Goal: Use online tool/utility: Utilize a website feature to perform a specific function

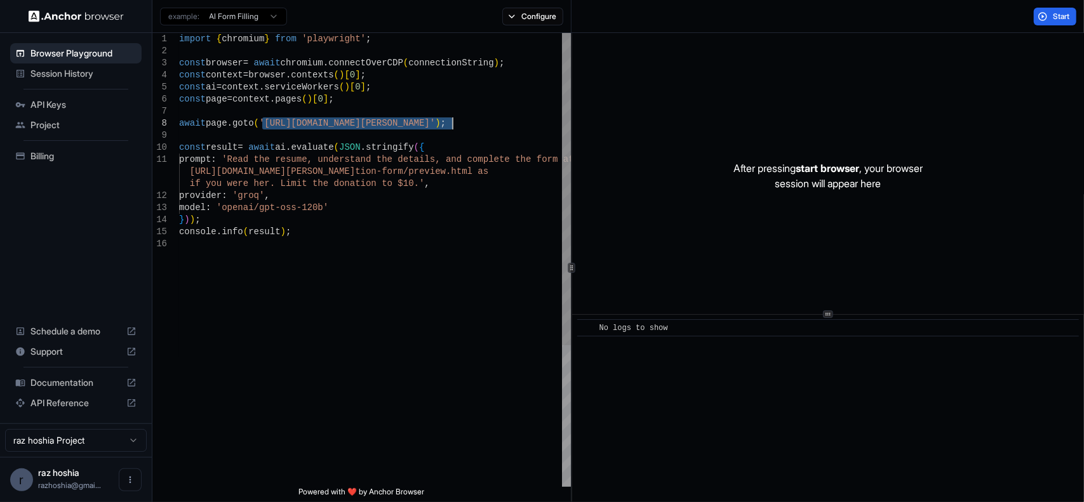
drag, startPoint x: 261, startPoint y: 125, endPoint x: 454, endPoint y: 119, distance: 193.1
click at [454, 119] on div "import { chromium } from 'playwright' ; const browser = await chromium . connec…" at bounding box center [375, 362] width 392 height 659
type textarea "**********"
click at [394, 230] on div "import { chromium } from 'playwright' ; const browser = await chromium . connec…" at bounding box center [375, 362] width 392 height 659
click at [259, 126] on div "import { chromium } from 'playwright' ; const browser = await chromium . connec…" at bounding box center [375, 362] width 392 height 659
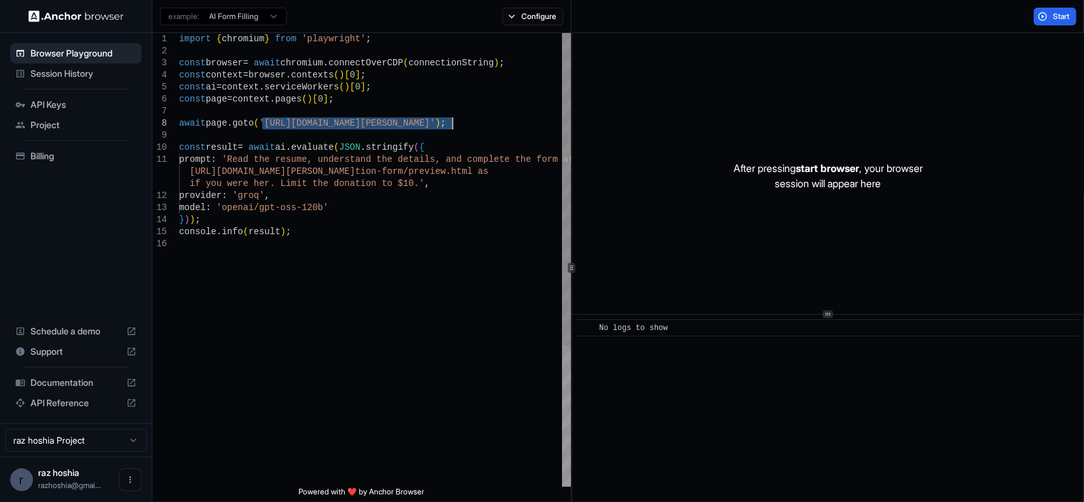
drag, startPoint x: 262, startPoint y: 124, endPoint x: 452, endPoint y: 124, distance: 189.8
click at [452, 124] on div "import { chromium } from 'playwright' ; const browser = await chromium . connec…" at bounding box center [375, 362] width 392 height 659
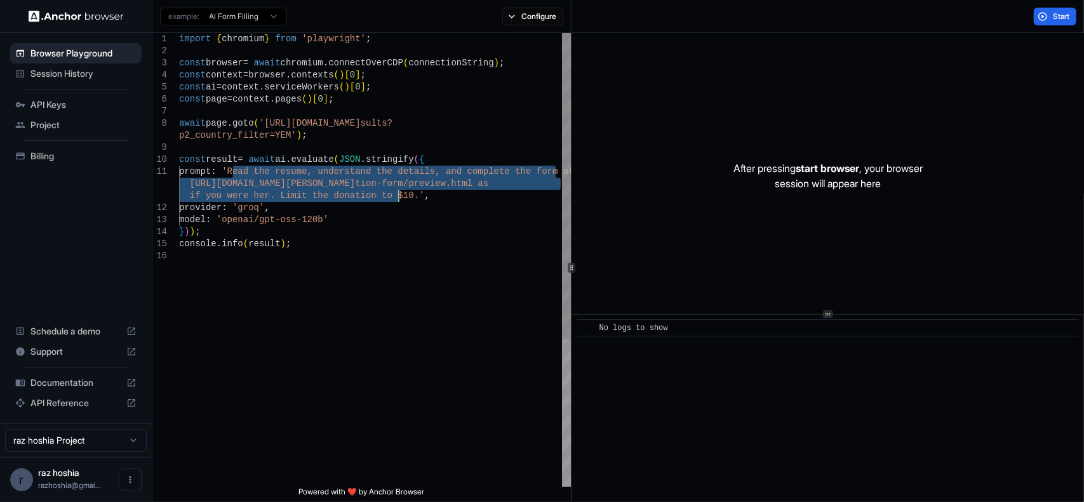
drag, startPoint x: 231, startPoint y: 173, endPoint x: 398, endPoint y: 195, distance: 168.4
click at [398, 195] on div "import { chromium } from 'playwright' ; const browser = await chromium . connec…" at bounding box center [375, 368] width 392 height 671
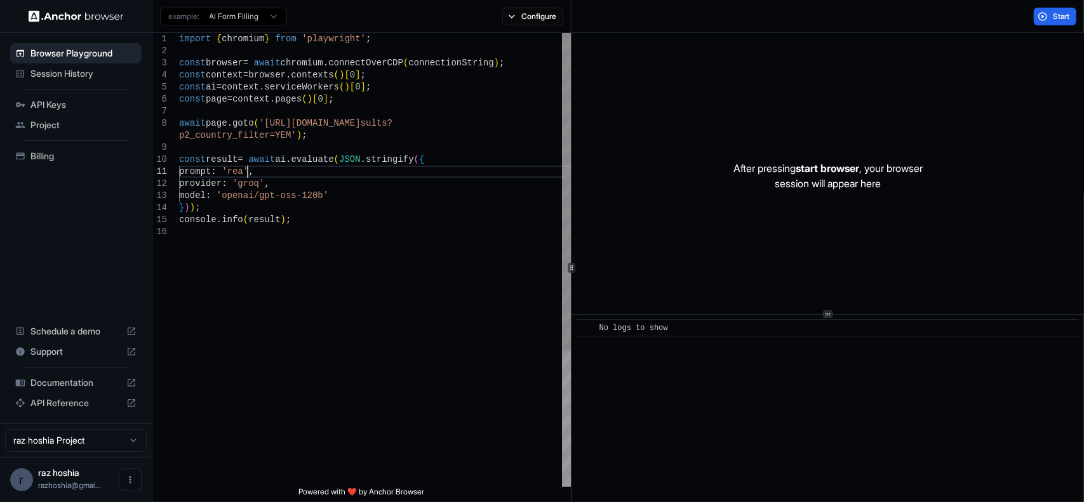
scroll to position [13, 0]
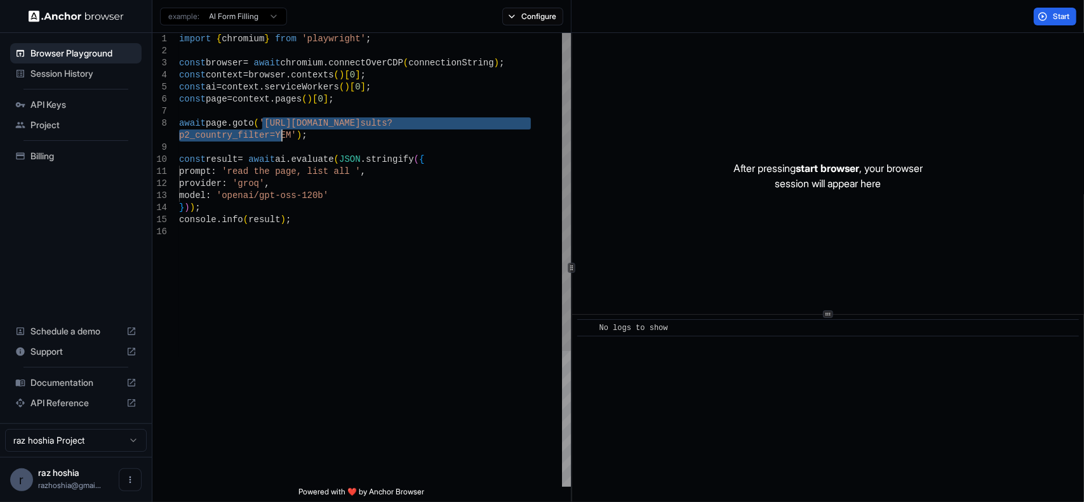
drag, startPoint x: 261, startPoint y: 124, endPoint x: 283, endPoint y: 137, distance: 25.9
click at [283, 137] on div "import { chromium } from 'playwright' ; const browser = await chromium . connec…" at bounding box center [375, 356] width 392 height 647
click at [351, 206] on div "import { chromium } from 'playwright' ; const browser = await chromium . connec…" at bounding box center [375, 356] width 392 height 647
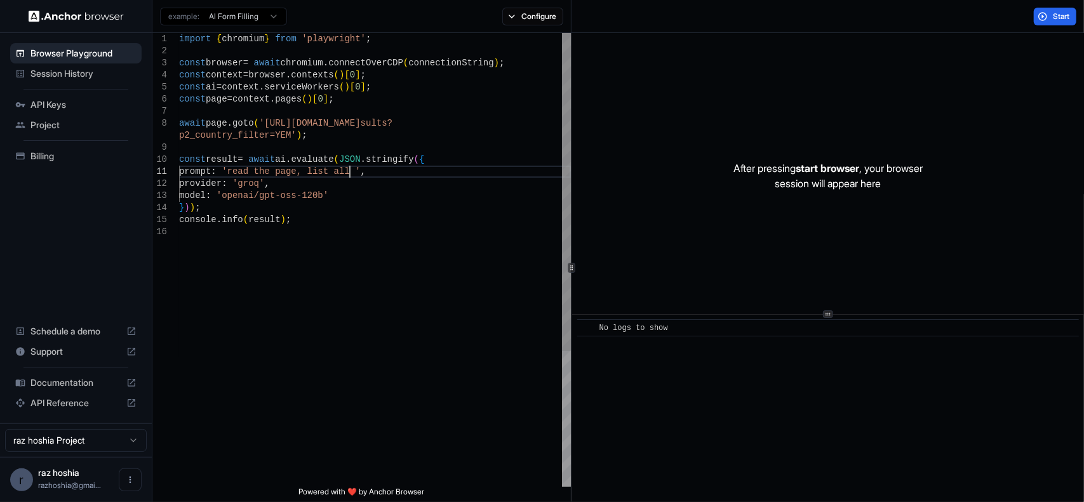
click at [350, 173] on div "import { chromium } from 'playwright' ; const browser = await chromium . connec…" at bounding box center [375, 356] width 392 height 647
click at [516, 171] on div "import { chromium } from 'playwright' ; const browser = await chromium . connec…" at bounding box center [375, 356] width 392 height 647
drag, startPoint x: 510, startPoint y: 172, endPoint x: 486, endPoint y: 172, distance: 23.5
click at [486, 172] on div "import { chromium } from 'playwright' ; const browser = await chromium . connec…" at bounding box center [375, 356] width 392 height 647
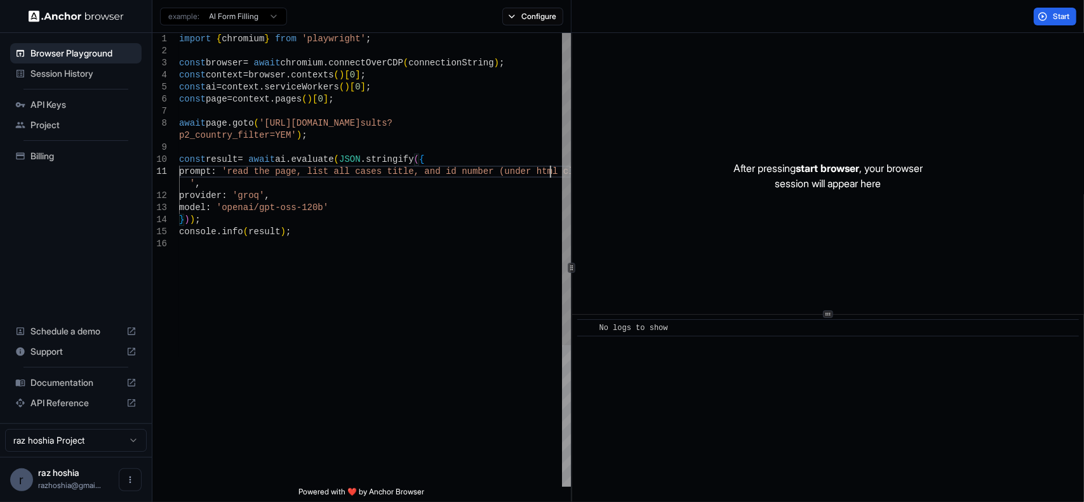
scroll to position [25, 0]
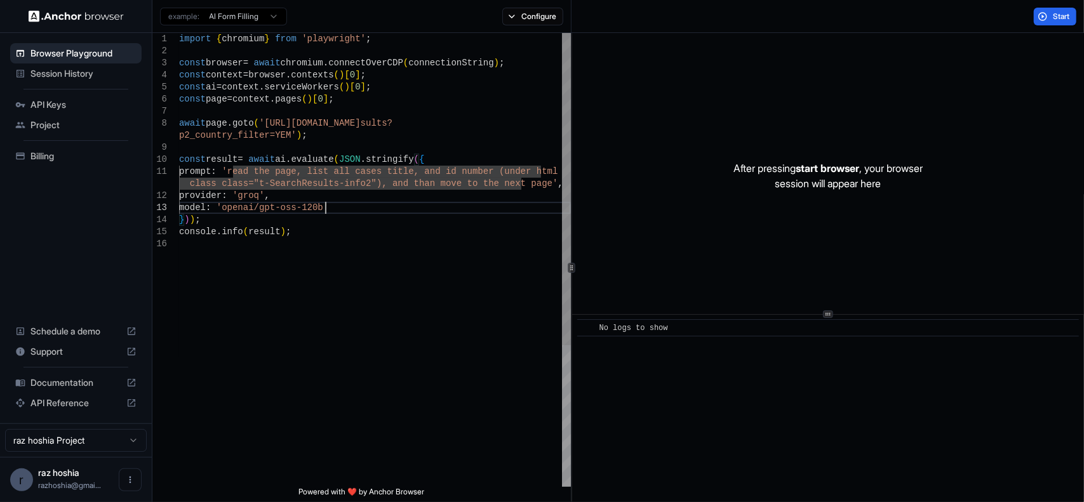
click at [436, 208] on div "import { chromium } from 'playwright' ; const browser = await chromium . connec…" at bounding box center [375, 362] width 392 height 659
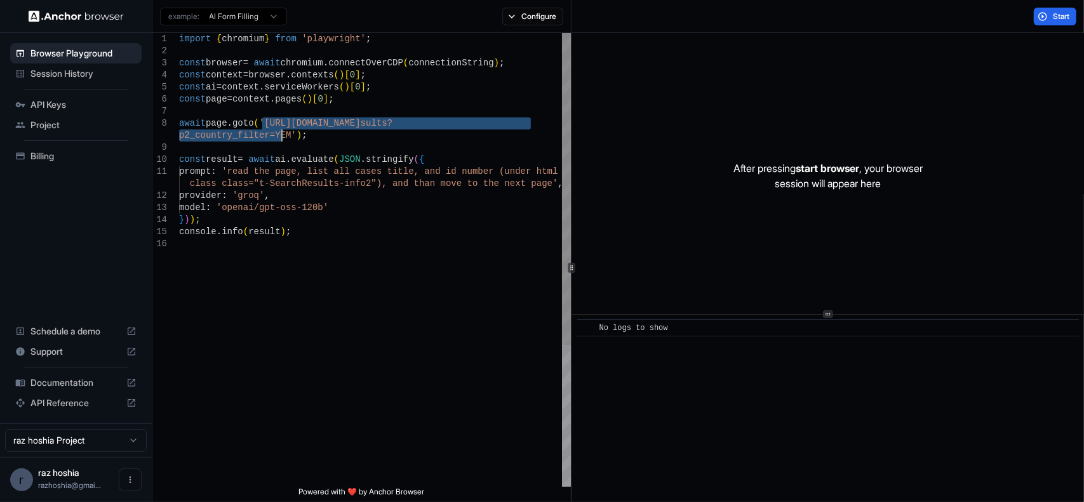
drag, startPoint x: 264, startPoint y: 123, endPoint x: 282, endPoint y: 132, distance: 20.2
click at [282, 132] on div "import { chromium } from 'playwright' ; const browser = await chromium . connec…" at bounding box center [375, 362] width 392 height 659
click at [422, 154] on div "import { chromium } from 'playwright' ; const browser = await chromium . connec…" at bounding box center [375, 362] width 392 height 659
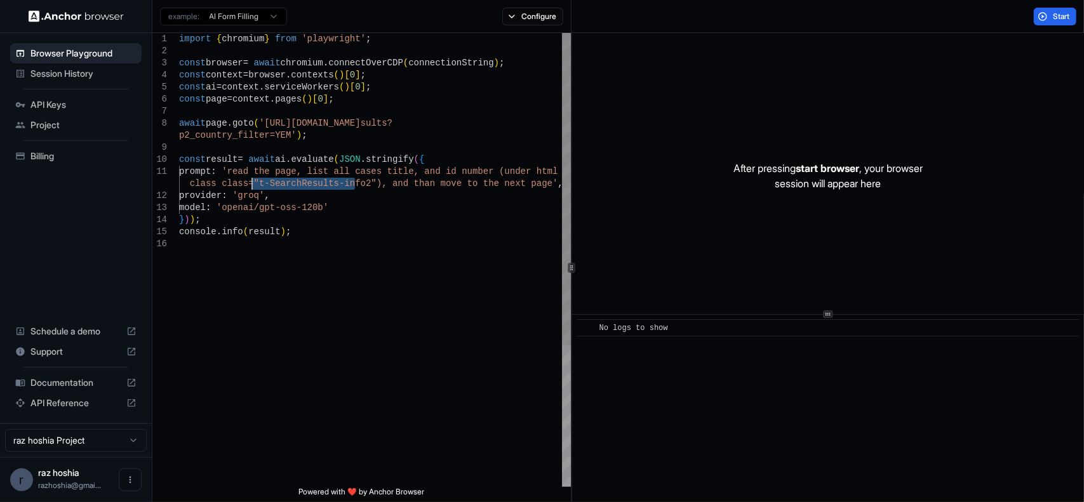
drag, startPoint x: 353, startPoint y: 183, endPoint x: 251, endPoint y: 183, distance: 101.6
click at [251, 183] on div "import { chromium } from 'playwright' ; const browser = await chromium . connec…" at bounding box center [375, 362] width 392 height 659
click at [415, 291] on div "import { chromium } from 'playwright' ; const browser = await chromium . connec…" at bounding box center [375, 362] width 392 height 659
click at [1051, 20] on button "Start" at bounding box center [1055, 17] width 43 height 18
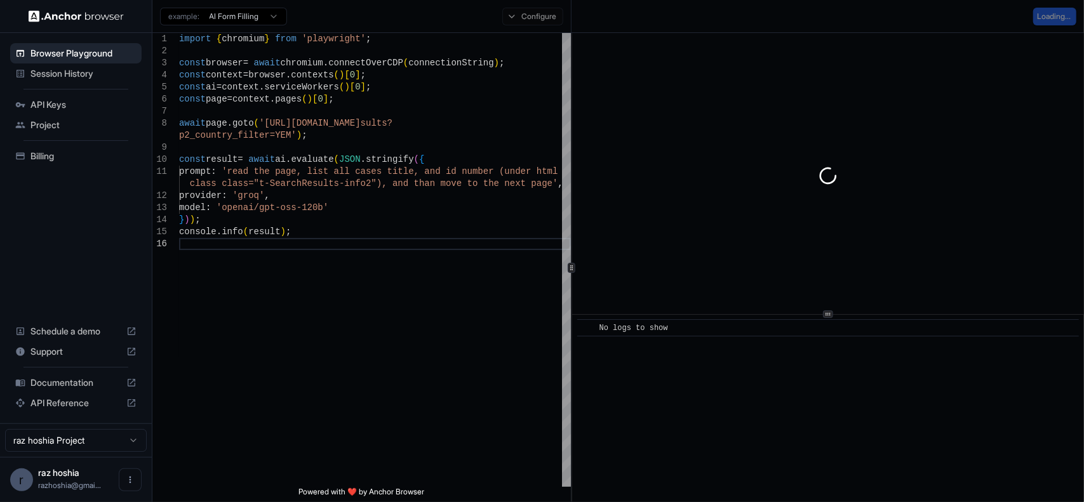
click at [237, 15] on html "Browser Playground Session History API Keys Project Billing Schedule a demo Sup…" at bounding box center [542, 251] width 1084 height 502
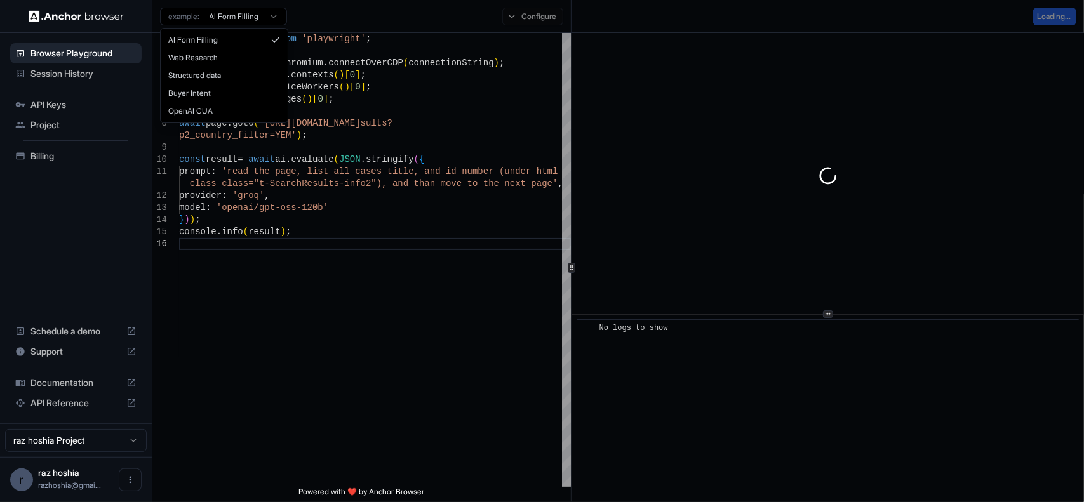
click at [330, 263] on html "Browser Playground Session History API Keys Project Billing Schedule a demo Sup…" at bounding box center [542, 251] width 1084 height 502
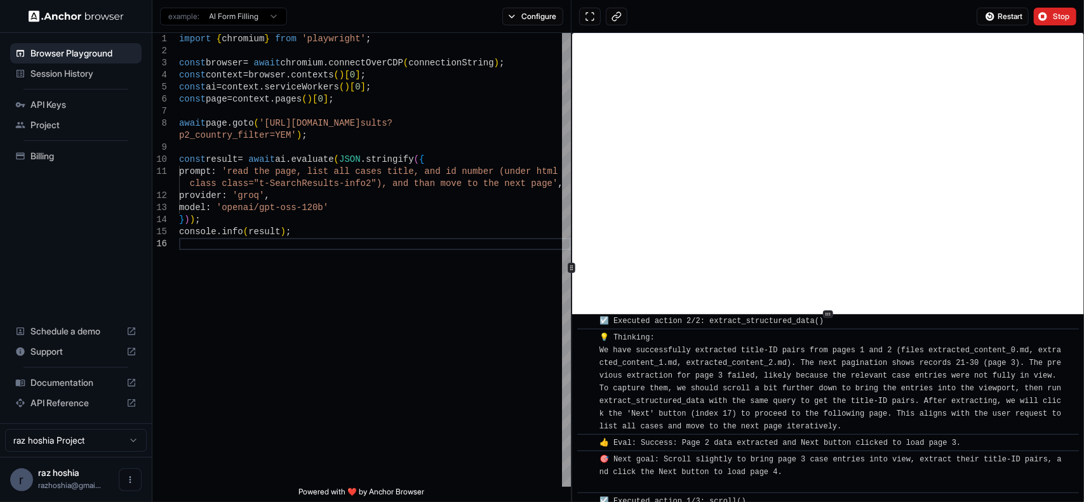
scroll to position [990, 0]
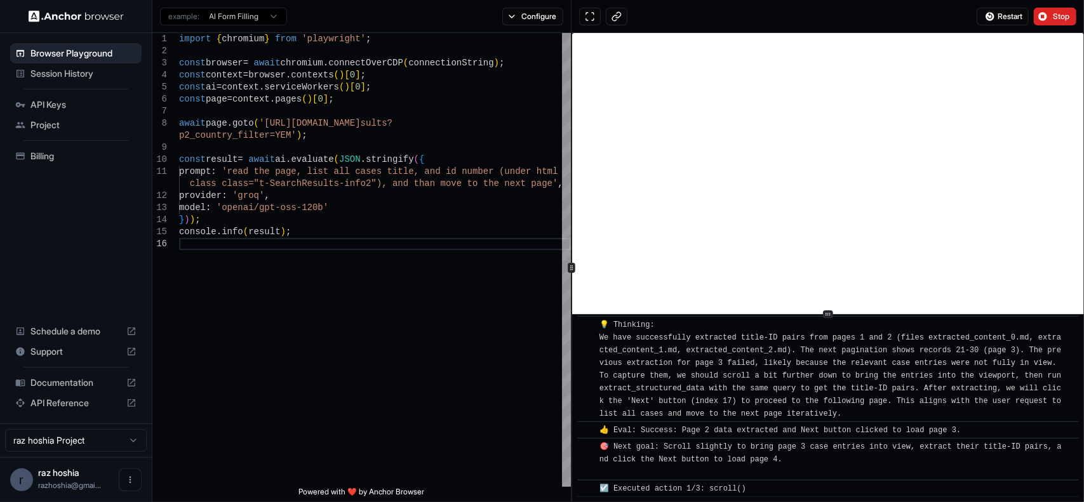
click at [305, 203] on div "import { chromium } from 'playwright' ; const browser = await chromium . connec…" at bounding box center [375, 362] width 392 height 659
click at [346, 199] on div "import { chromium } from 'playwright' ; const browser = await chromium . connec…" at bounding box center [375, 362] width 392 height 659
click at [369, 185] on div "import { chromium } from 'playwright' ; const browser = await chromium . connec…" at bounding box center [375, 362] width 392 height 659
click at [410, 172] on div "import { chromium } from 'playwright' ; const browser = await chromium . connec…" at bounding box center [375, 362] width 392 height 659
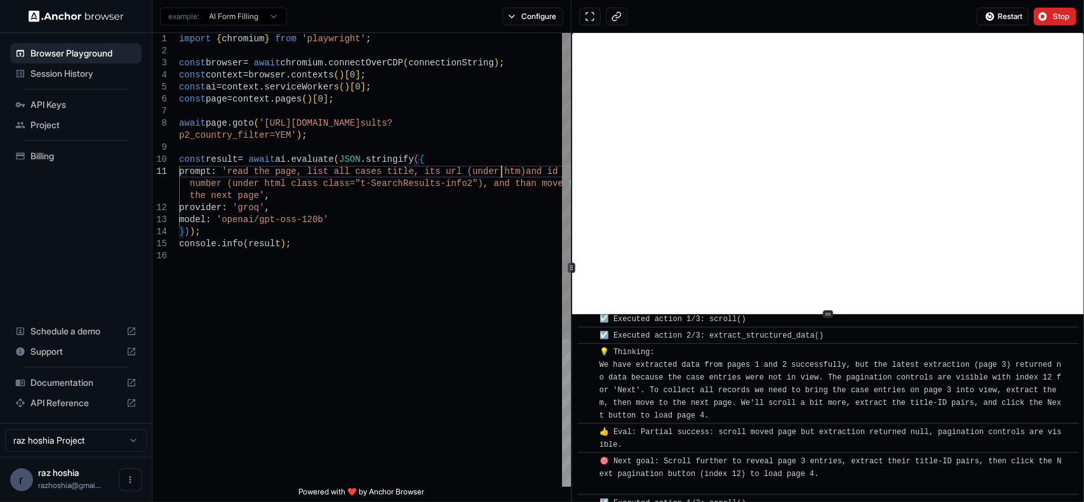
scroll to position [1173, 0]
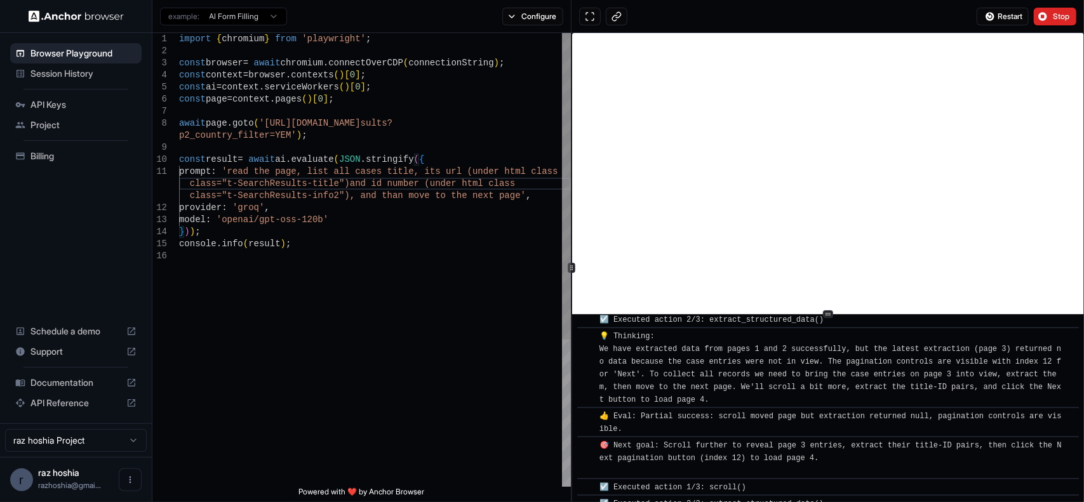
click at [448, 241] on div "import { chromium } from 'playwright' ; const browser = await chromium . connec…" at bounding box center [375, 368] width 392 height 671
click at [429, 234] on div "import { chromium } from 'playwright' ; const browser = await chromium . connec…" at bounding box center [375, 368] width 392 height 671
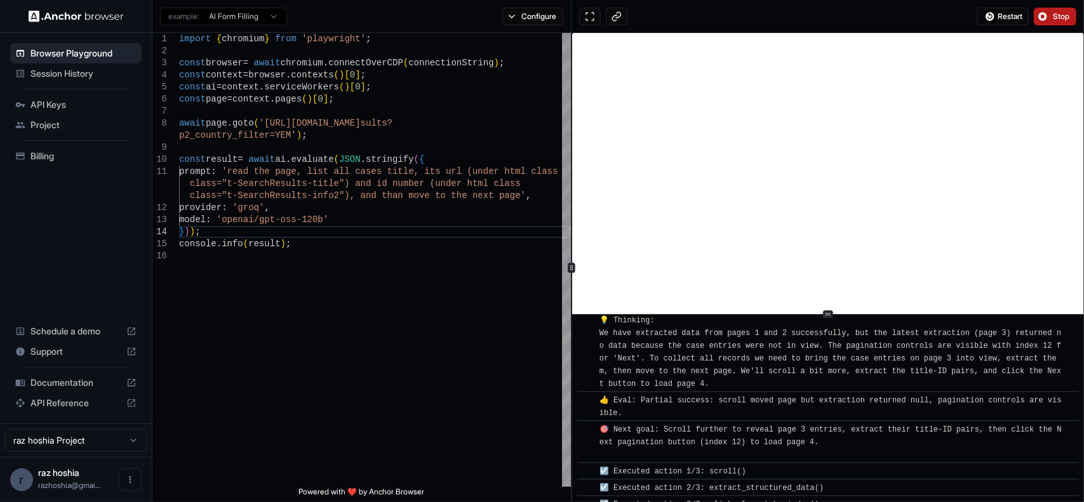
type textarea "**********"
click at [1059, 19] on span "Stop" at bounding box center [1062, 16] width 18 height 10
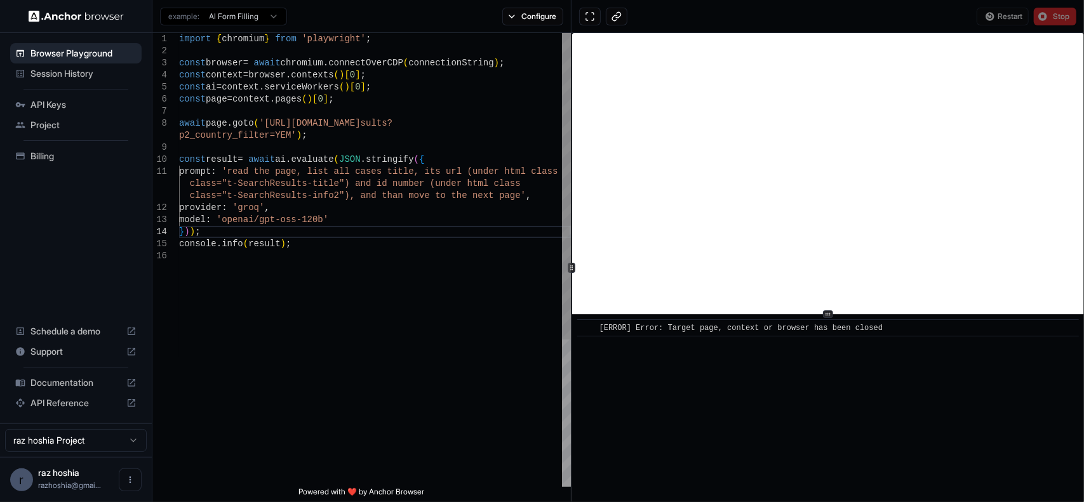
scroll to position [22, 0]
click at [382, 224] on div "import { chromium } from 'playwright' ; const browser = await chromium . connec…" at bounding box center [375, 368] width 392 height 671
click at [380, 206] on div "import { chromium } from 'playwright' ; const browser = await chromium . connec…" at bounding box center [375, 368] width 392 height 671
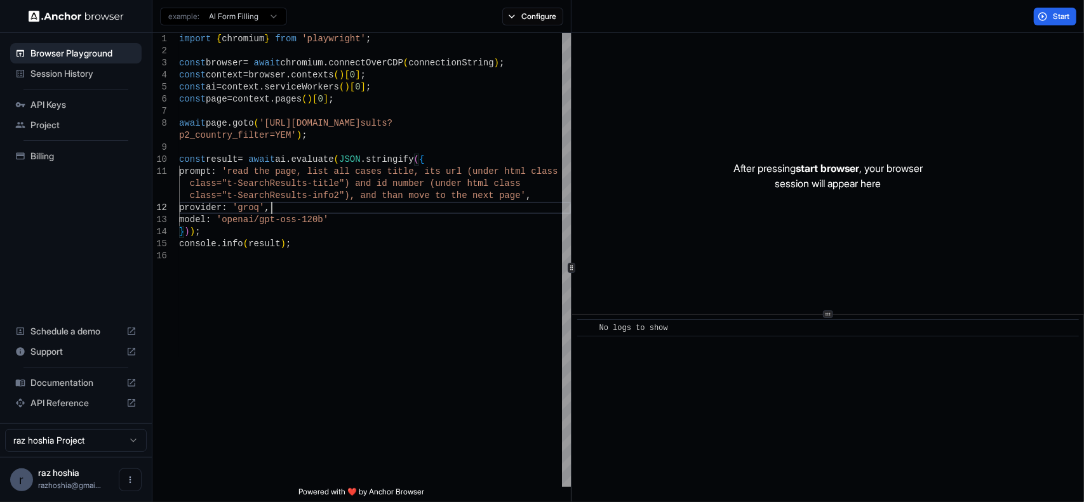
click at [262, 10] on html "Browser Playground Session History API Keys Project Billing Schedule a demo Sup…" at bounding box center [542, 251] width 1084 height 502
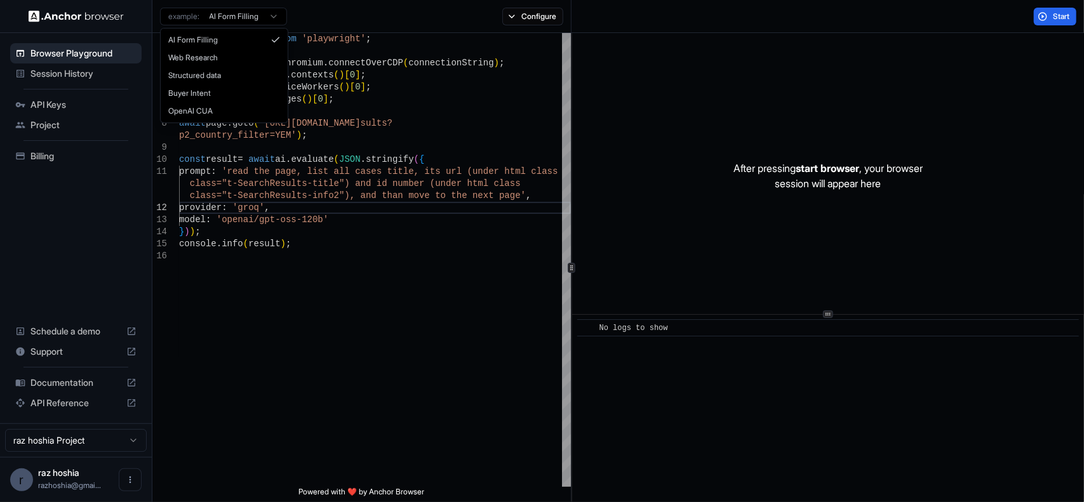
click at [361, 199] on html "Browser Playground Session History API Keys Project Billing Schedule a demo Sup…" at bounding box center [542, 251] width 1084 height 502
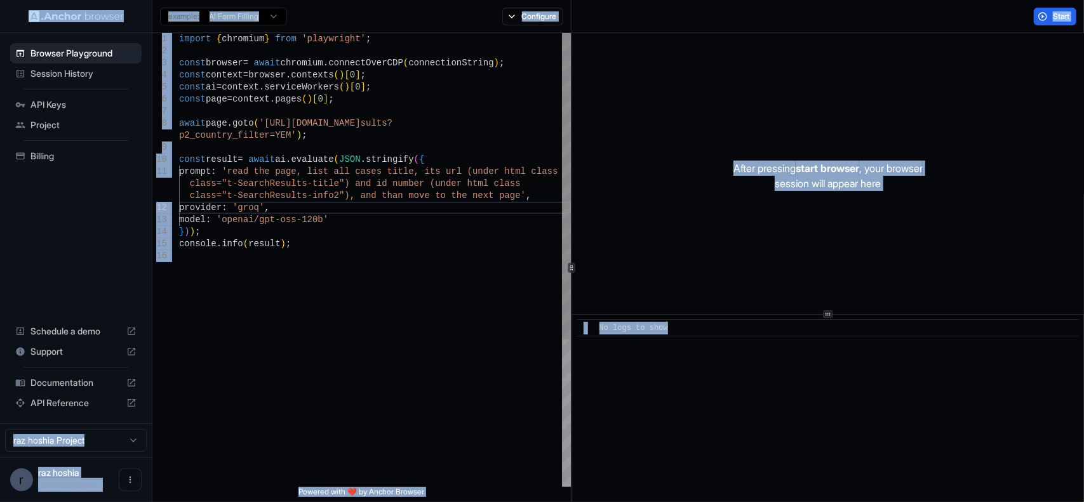
copy body "Browser Playground Session History API Keys Project Billing Schedule a demo Sup…"
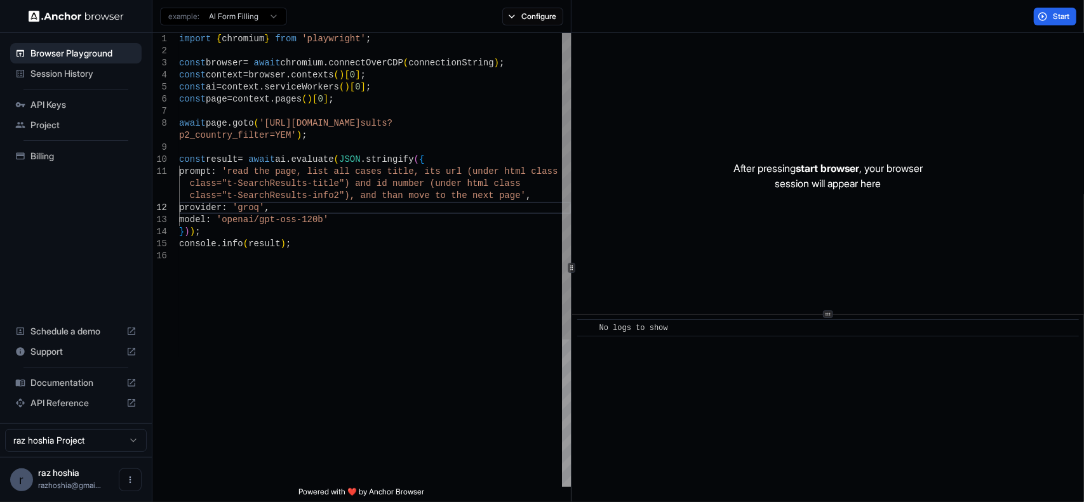
click at [350, 197] on div "import { chromium } from 'playwright' ; const browser = await chromium . connec…" at bounding box center [375, 368] width 392 height 671
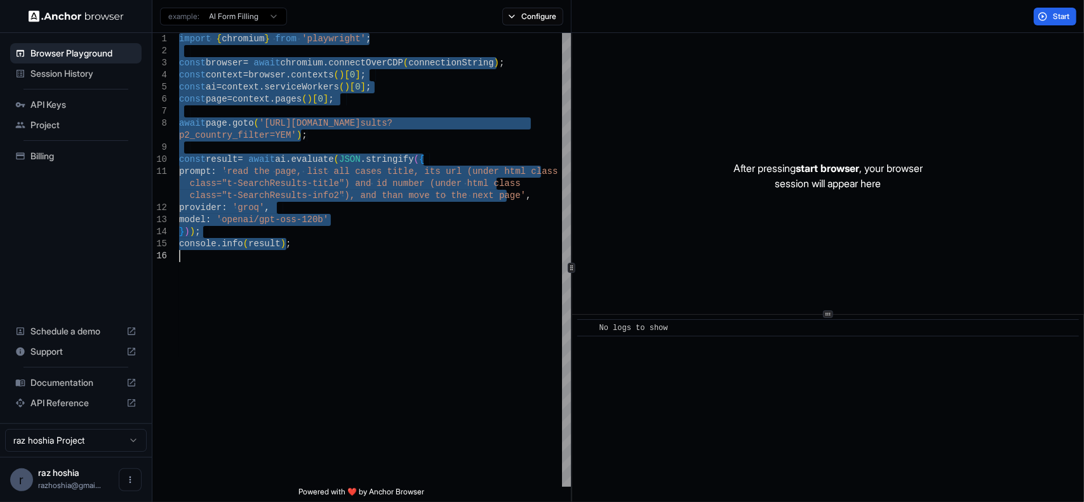
click at [265, 15] on html "Browser Playground Session History API Keys Project Billing Schedule a demo Sup…" at bounding box center [542, 251] width 1084 height 502
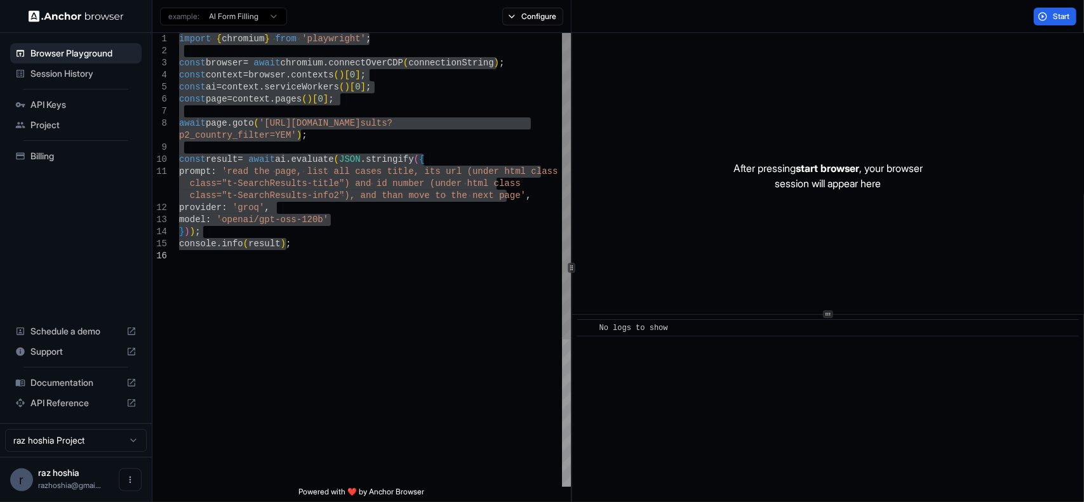
click at [348, 239] on html "Browser Playground Session History API Keys Project Billing Schedule a demo Sup…" at bounding box center [542, 251] width 1084 height 502
click at [314, 237] on div "import { chromium } from 'playwright' ; const browser = await chromium . connec…" at bounding box center [375, 368] width 392 height 671
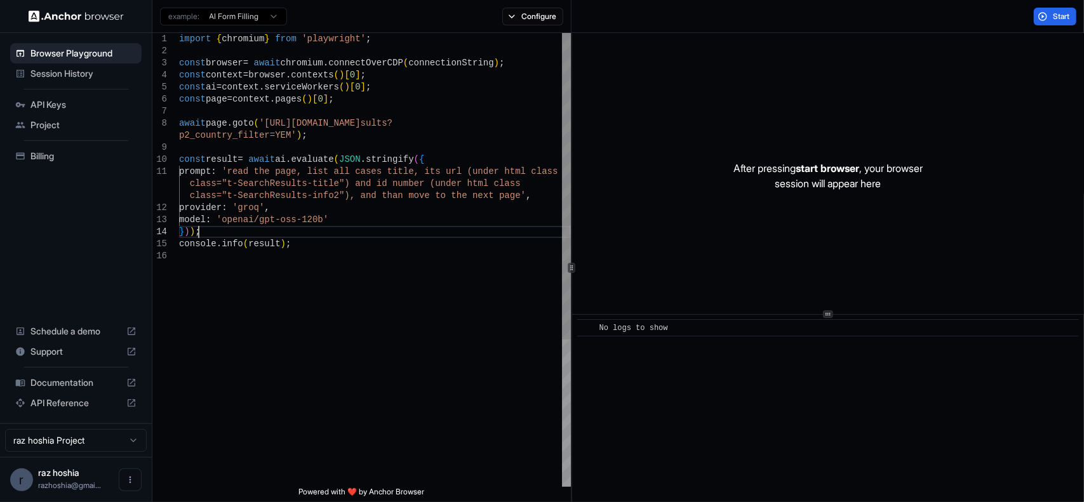
click at [320, 305] on div "import { chromium } from 'playwright' ; const browser = await chromium . connec…" at bounding box center [375, 368] width 392 height 671
click at [526, 15] on button "Configure" at bounding box center [533, 17] width 62 height 18
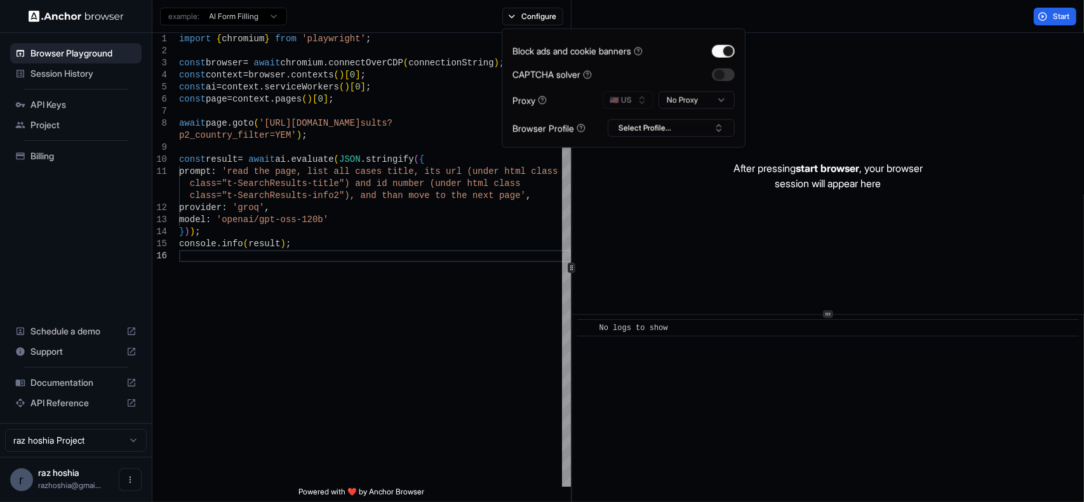
click at [714, 74] on button "button" at bounding box center [723, 74] width 23 height 13
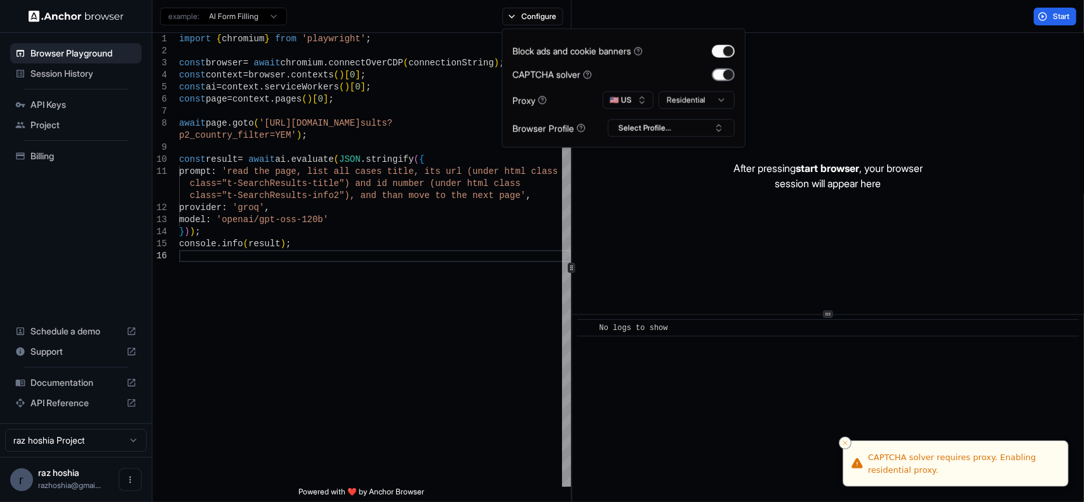
click at [714, 74] on button "button" at bounding box center [723, 74] width 23 height 13
click at [1054, 16] on span "Start" at bounding box center [1062, 16] width 18 height 10
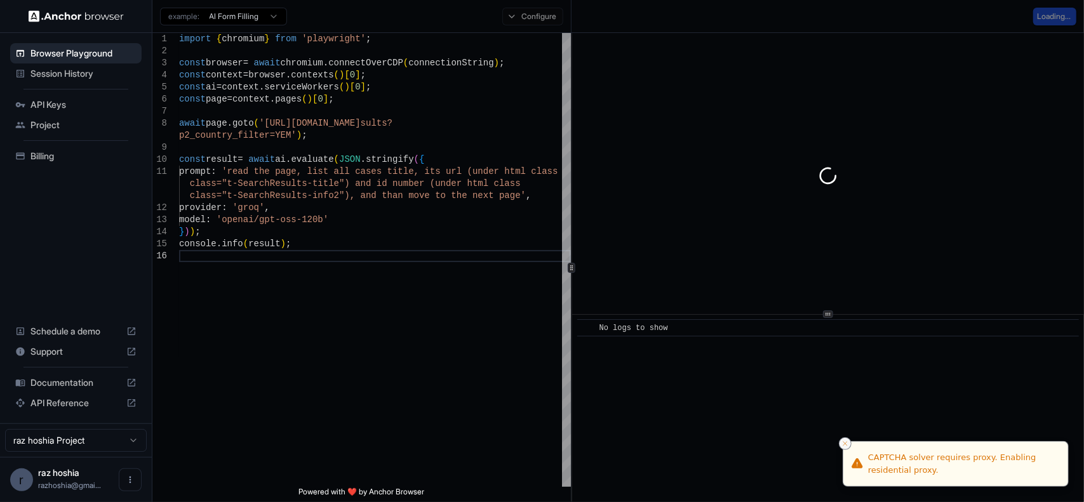
click at [842, 443] on icon "Close toast" at bounding box center [845, 444] width 8 height 8
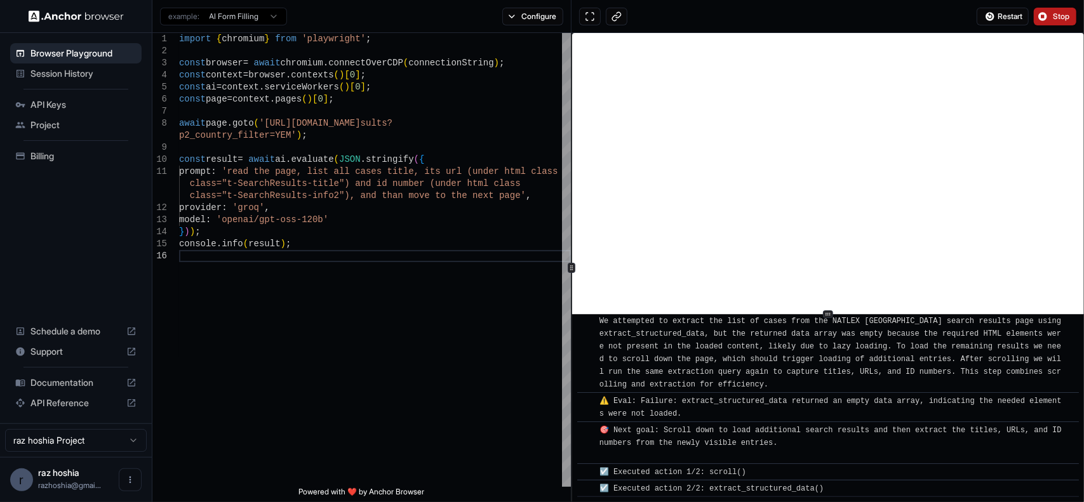
scroll to position [527, 0]
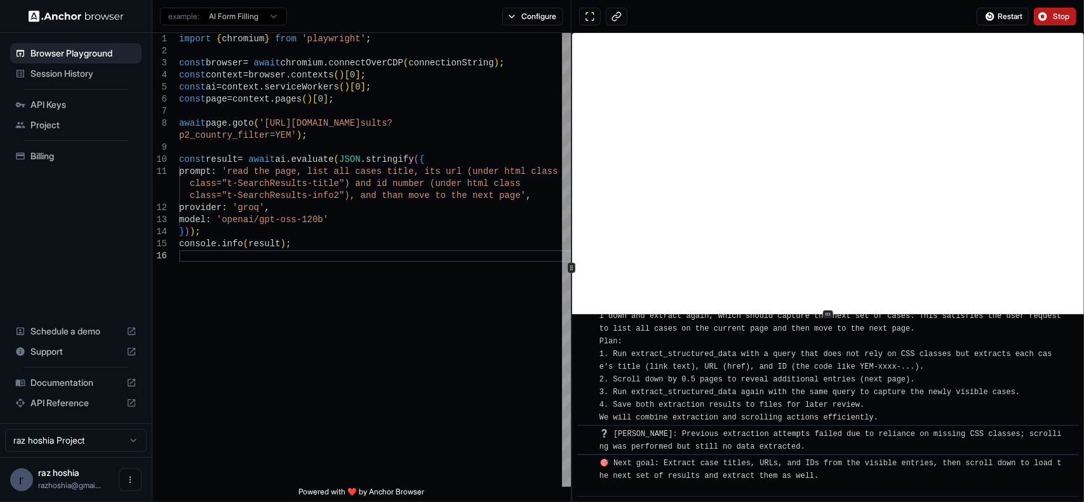
click at [1051, 15] on button "Stop" at bounding box center [1055, 17] width 43 height 18
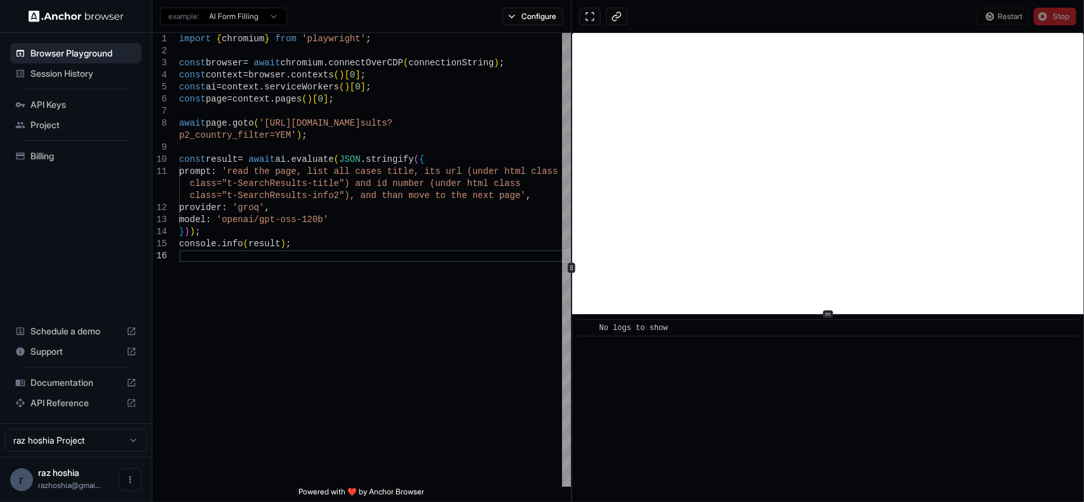
scroll to position [0, 0]
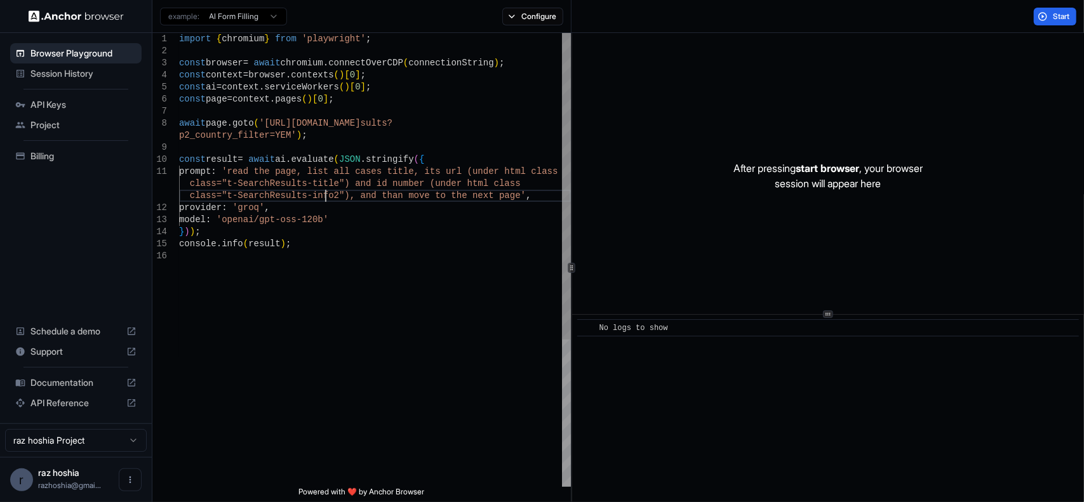
click at [327, 192] on div "import { chromium } from 'playwright' ; const browser = await chromium . connec…" at bounding box center [375, 368] width 392 height 671
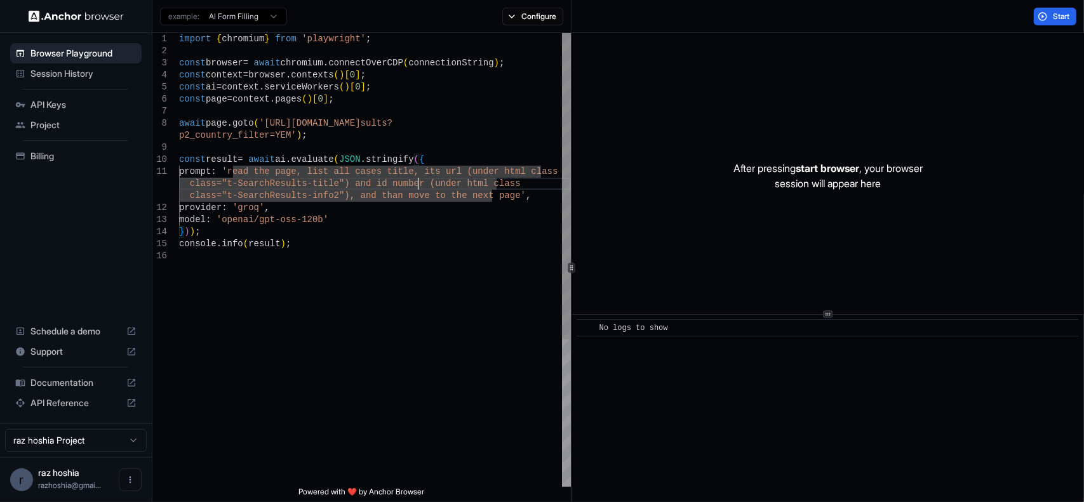
drag, startPoint x: 420, startPoint y: 187, endPoint x: 428, endPoint y: 185, distance: 8.0
click at [420, 187] on div "import { chromium } from 'playwright' ; const browser = await chromium . connec…" at bounding box center [375, 368] width 392 height 671
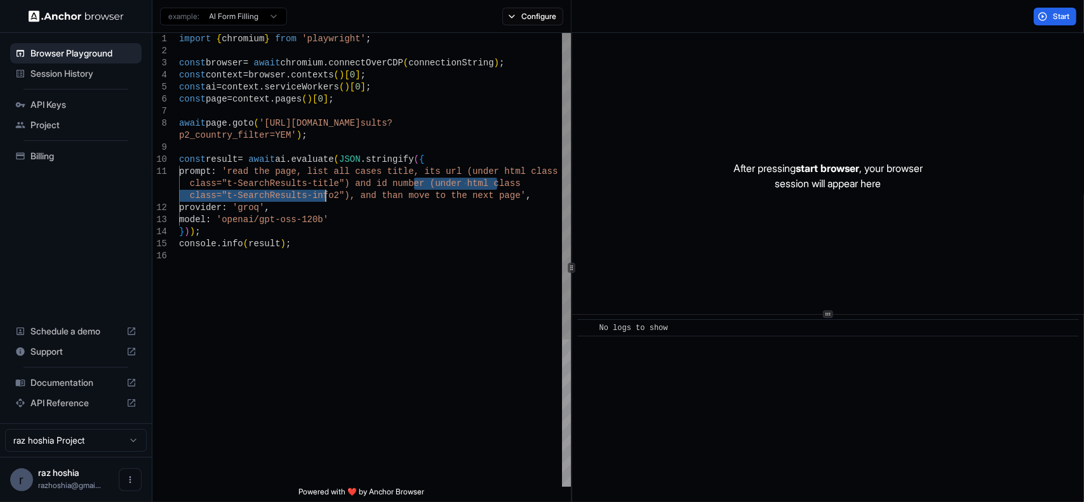
drag, startPoint x: 414, startPoint y: 183, endPoint x: 328, endPoint y: 197, distance: 87.5
click at [328, 197] on div "import { chromium } from 'playwright' ; const browser = await chromium . connec…" at bounding box center [375, 368] width 392 height 671
click at [293, 208] on div "import { chromium } from 'playwright' ; const browser = await chromium . connec…" at bounding box center [375, 368] width 392 height 671
drag, startPoint x: 325, startPoint y: 195, endPoint x: 221, endPoint y: 197, distance: 104.2
click at [221, 197] on div "import { chromium } from 'playwright' ; const browser = await chromium . connec…" at bounding box center [375, 368] width 392 height 671
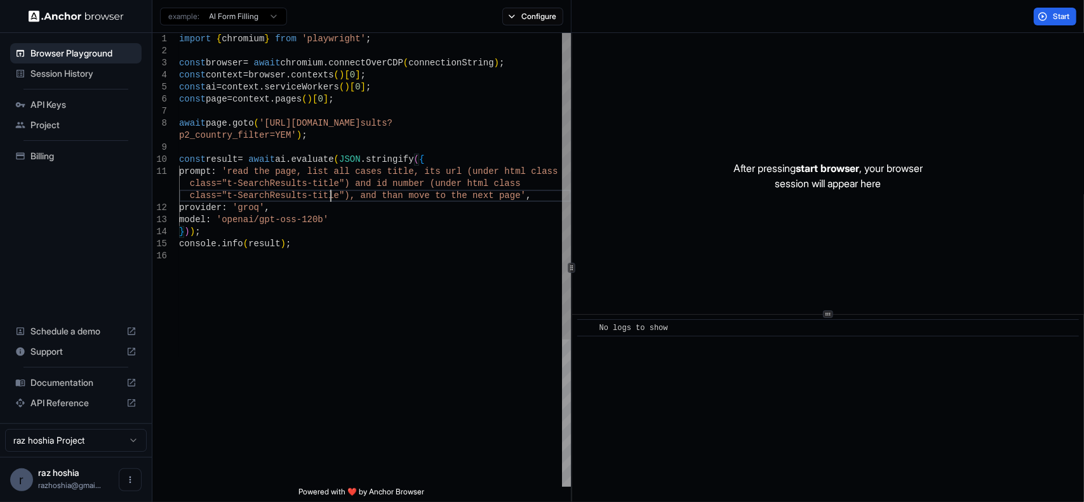
scroll to position [37, 0]
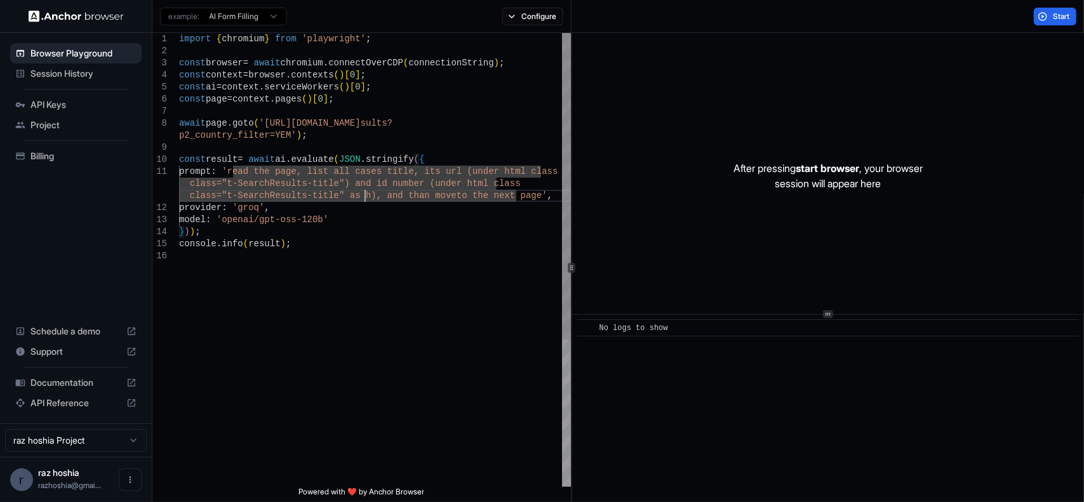
click at [363, 194] on div "import { chromium } from 'playwright' ; const browser = await chromium . connec…" at bounding box center [375, 368] width 392 height 671
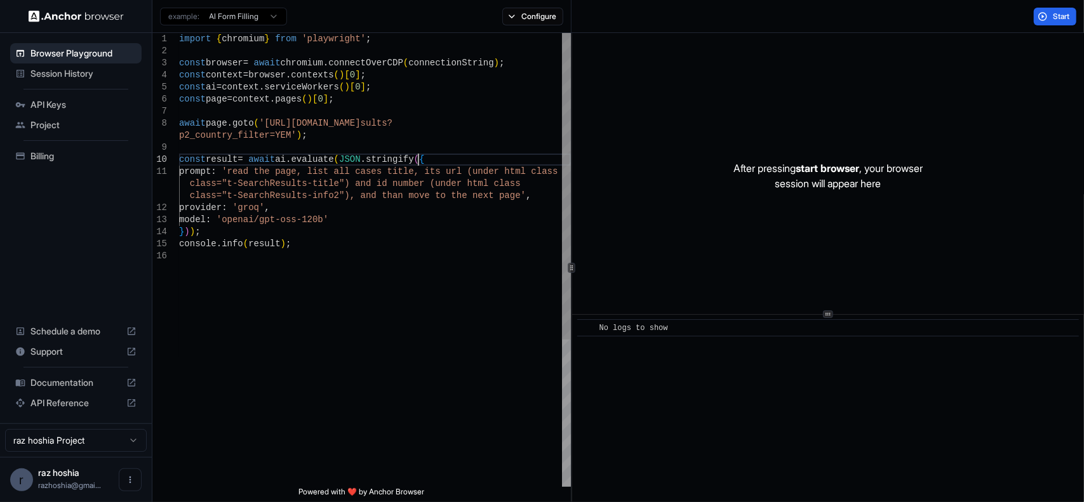
click at [448, 164] on div "import { chromium } from 'playwright' ; const browser = await chromium . connec…" at bounding box center [375, 368] width 392 height 671
click at [440, 171] on div "import { chromium } from 'playwright' ; const browser = await chromium . connec…" at bounding box center [375, 368] width 392 height 671
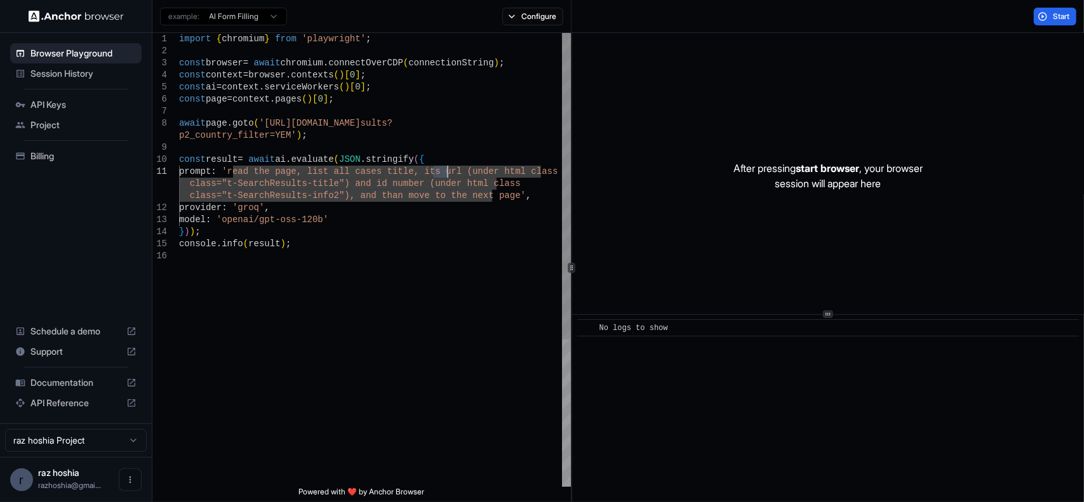
scroll to position [22, 0]
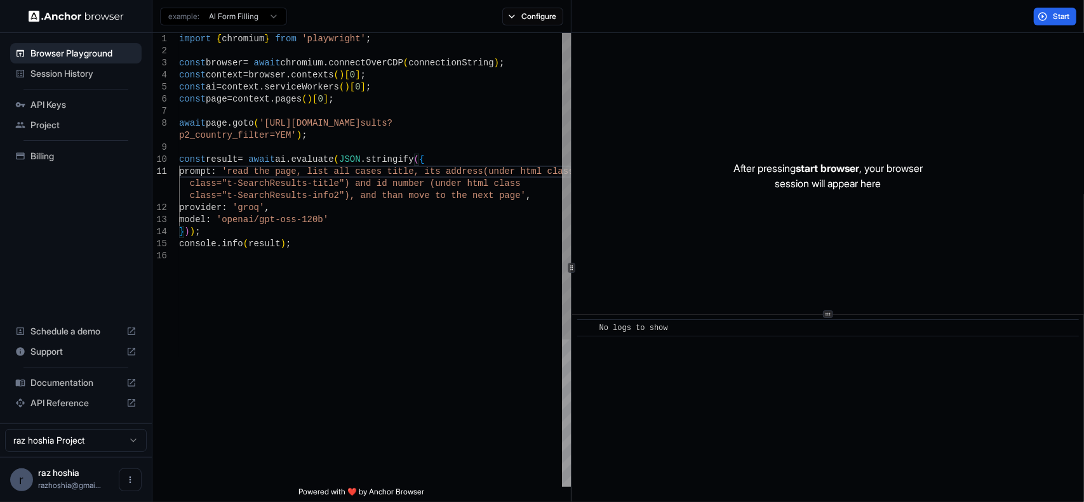
click at [331, 182] on div "import { chromium } from 'playwright' ; const browser = await chromium . connec…" at bounding box center [375, 368] width 392 height 671
click at [1063, 17] on span "Start" at bounding box center [1062, 16] width 18 height 10
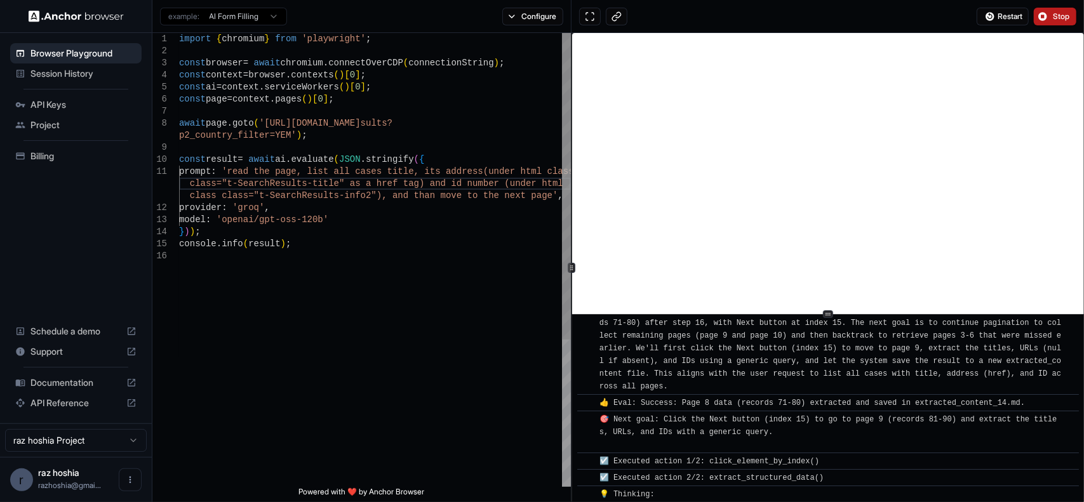
scroll to position [6846, 0]
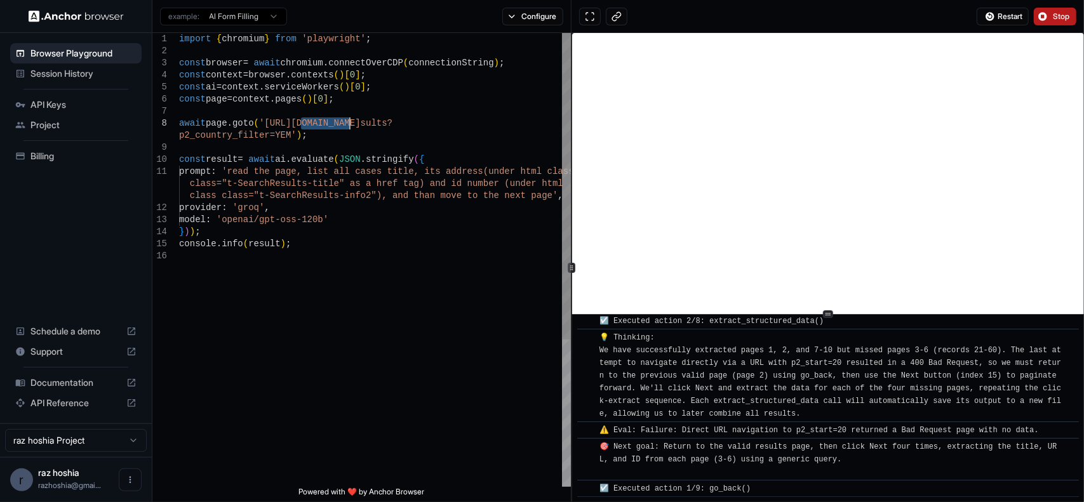
drag, startPoint x: 300, startPoint y: 123, endPoint x: 350, endPoint y: 119, distance: 50.3
click at [350, 119] on div "import { chromium } from 'playwright' ; const browser = await chromium . connec…" at bounding box center [375, 368] width 392 height 671
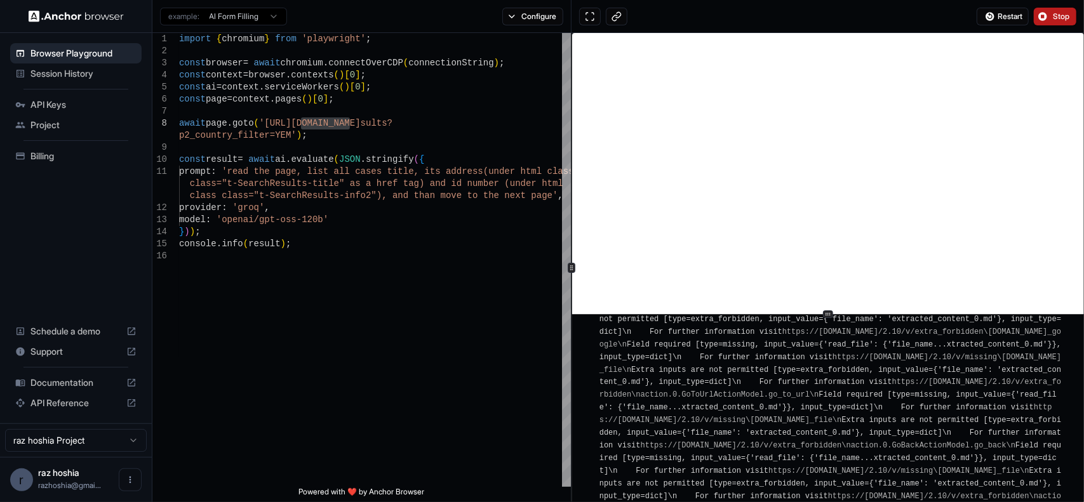
scroll to position [16706, 0]
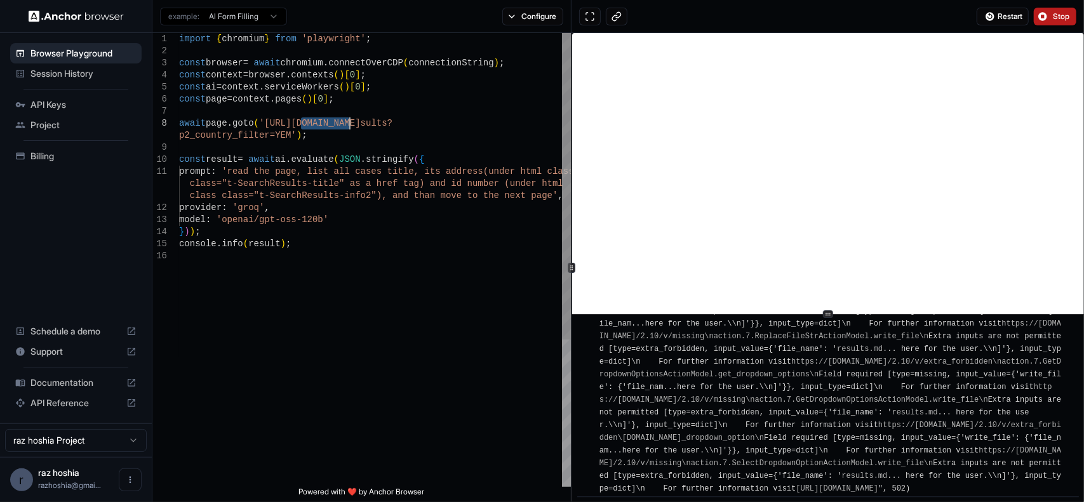
click at [254, 156] on div "import { chromium } from 'playwright' ; const browser = await chromium . connec…" at bounding box center [375, 368] width 392 height 671
drag, startPoint x: 262, startPoint y: 120, endPoint x: 284, endPoint y: 134, distance: 26.2
click at [284, 134] on div "import { chromium } from 'playwright' ; const browser = await chromium . connec…" at bounding box center [375, 368] width 392 height 671
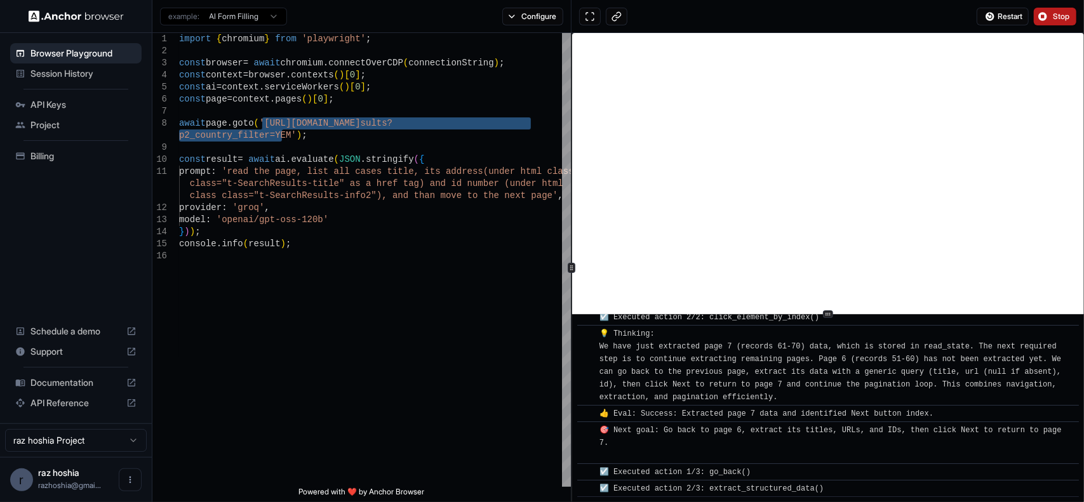
scroll to position [17252, 0]
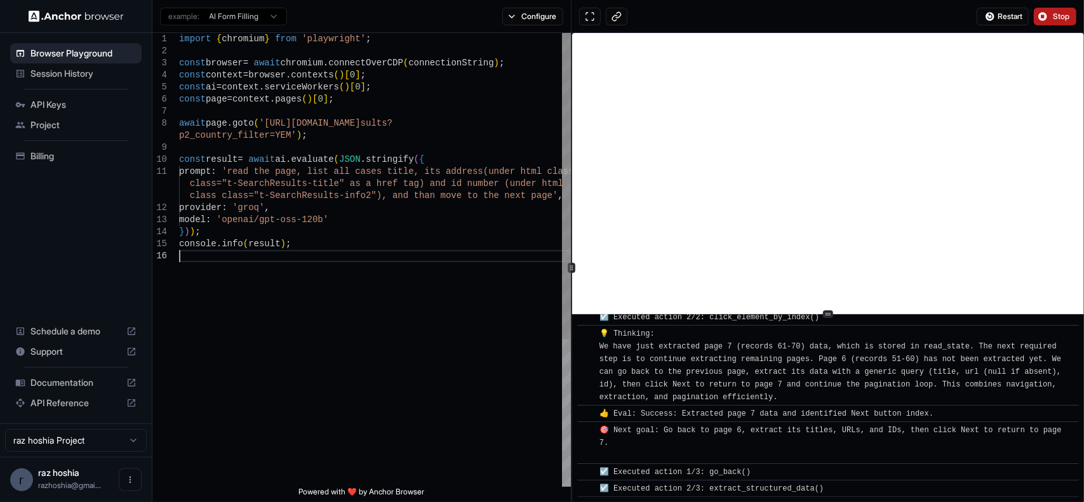
click at [438, 275] on div "import { chromium } from 'playwright' ; const browser = await chromium . connec…" at bounding box center [375, 368] width 392 height 671
click at [1049, 23] on button "Stop" at bounding box center [1055, 17] width 43 height 18
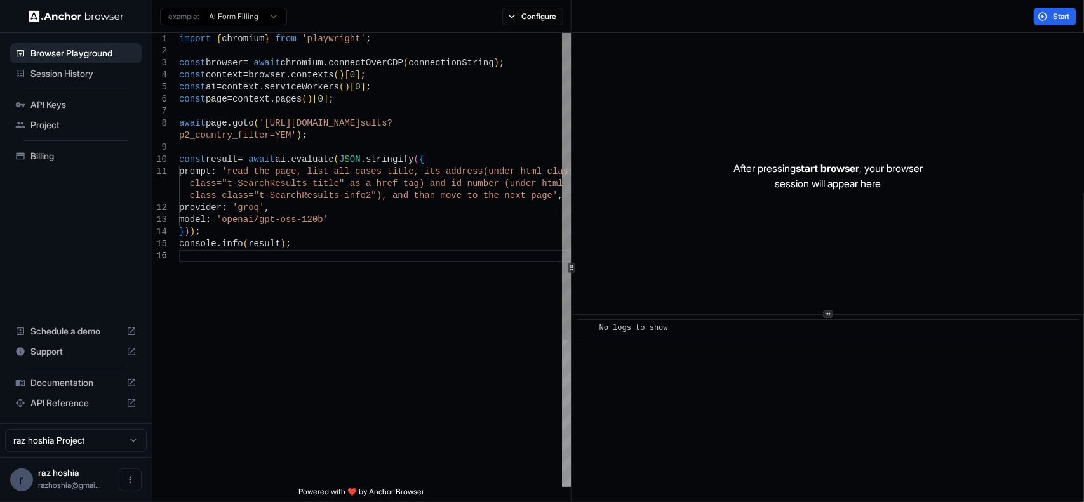
type textarea "**********"
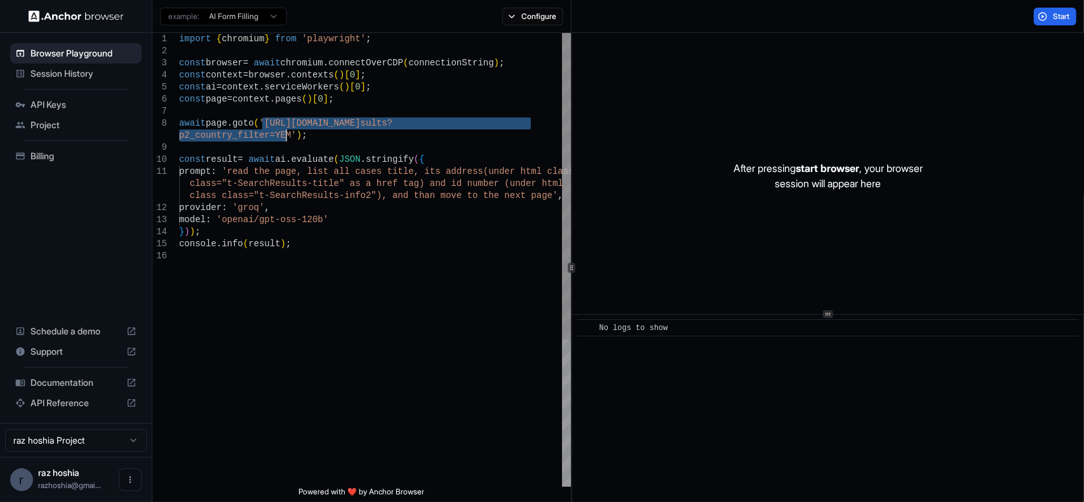
drag, startPoint x: 260, startPoint y: 121, endPoint x: 283, endPoint y: 141, distance: 30.6
click at [283, 141] on div "import { chromium } from 'playwright' ; const browser = await chromium . connec…" at bounding box center [375, 368] width 392 height 671
